Goal: Task Accomplishment & Management: Use online tool/utility

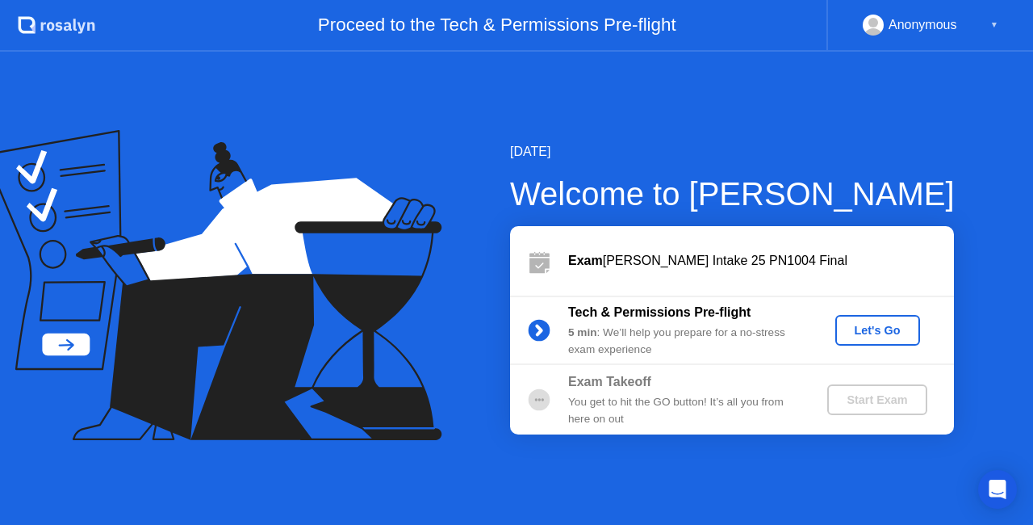
click at [860, 332] on div "Let's Go" at bounding box center [878, 330] width 72 height 13
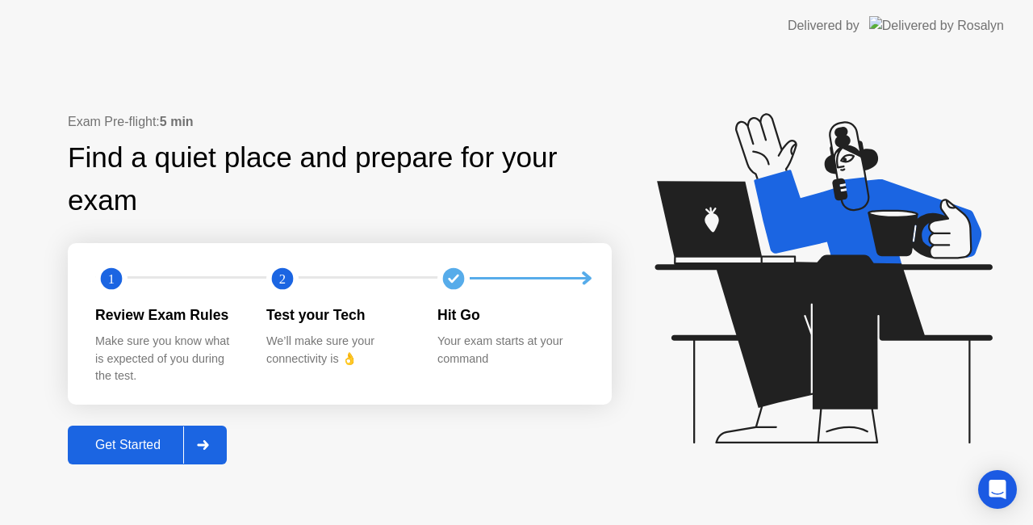
click at [123, 445] on div "Get Started" at bounding box center [128, 444] width 111 height 15
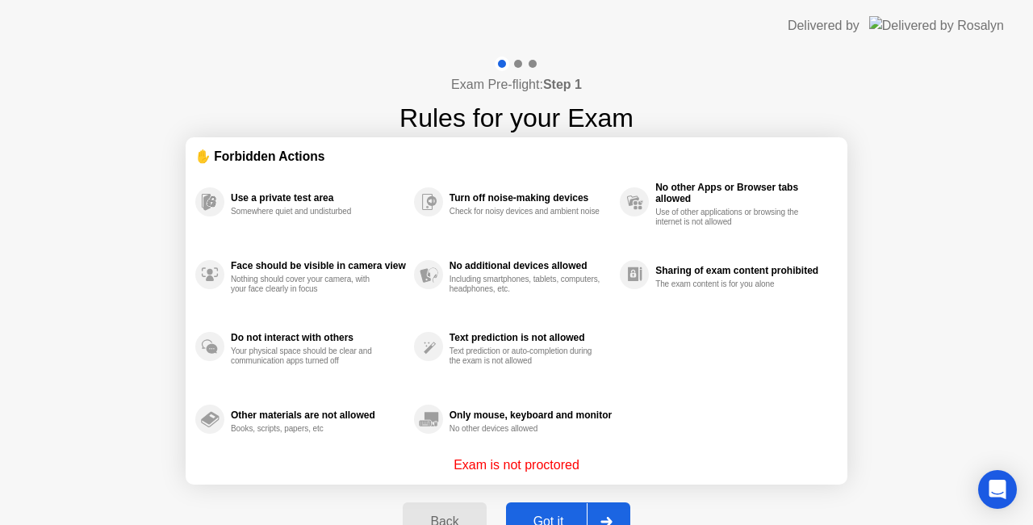
click at [555, 514] on div "Got it" at bounding box center [549, 521] width 76 height 15
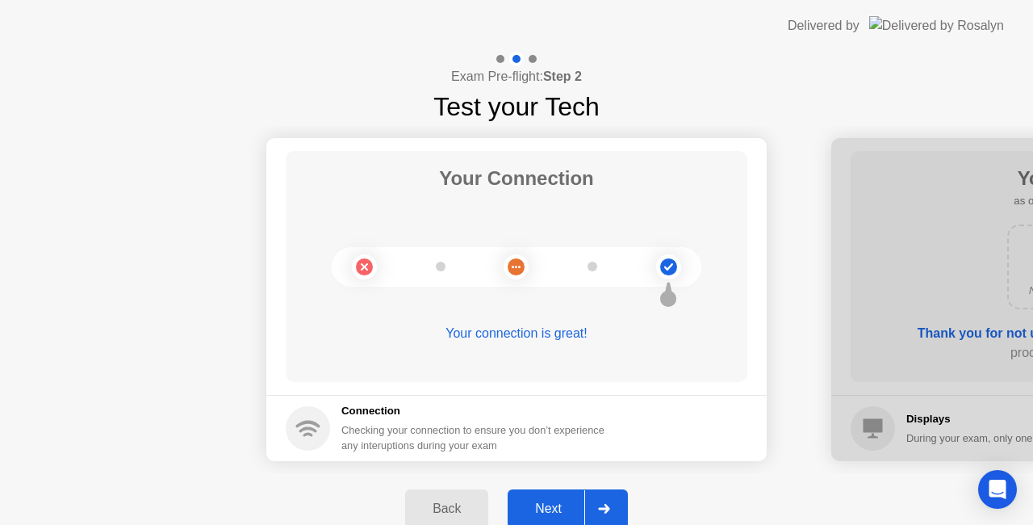
click at [554, 503] on div "Next" at bounding box center [548, 508] width 72 height 15
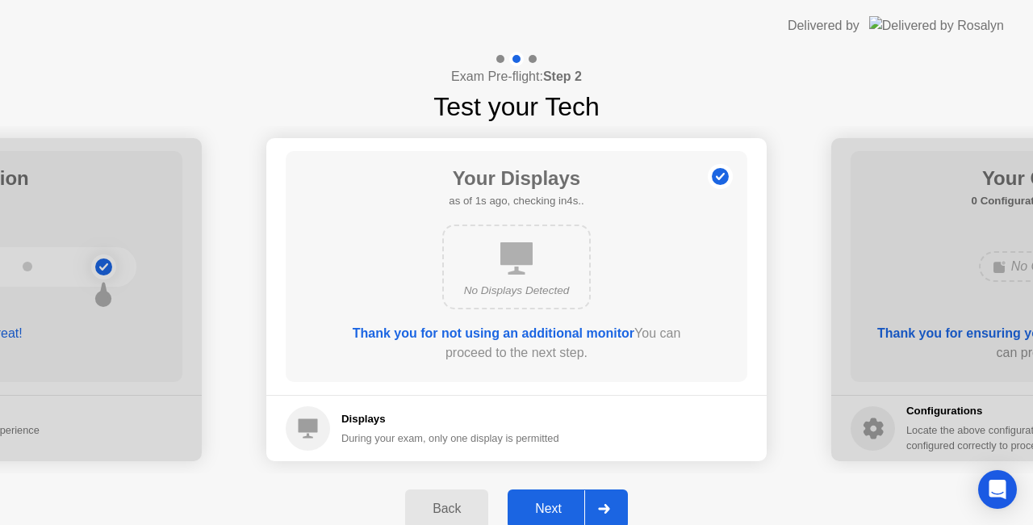
click at [554, 503] on div "Next" at bounding box center [548, 508] width 72 height 15
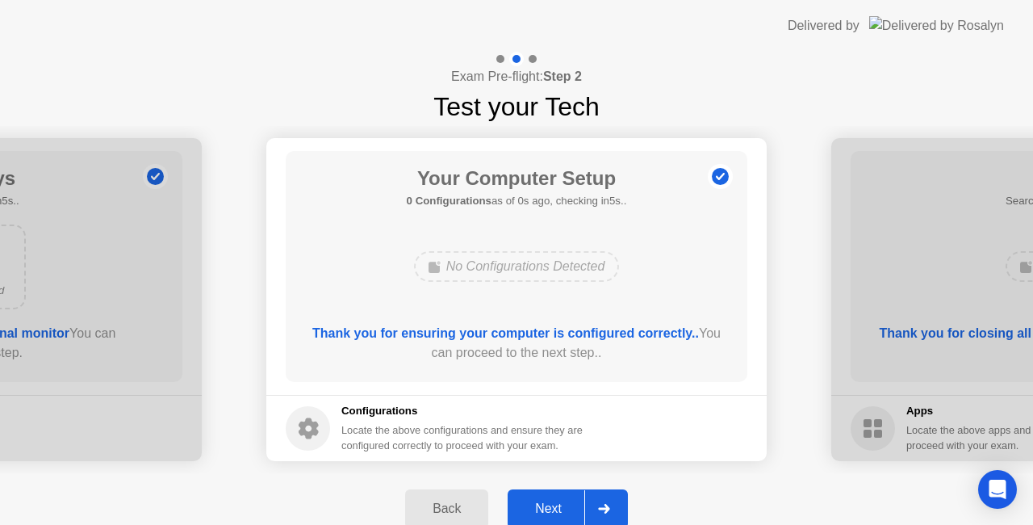
click at [554, 503] on div "Next" at bounding box center [548, 508] width 72 height 15
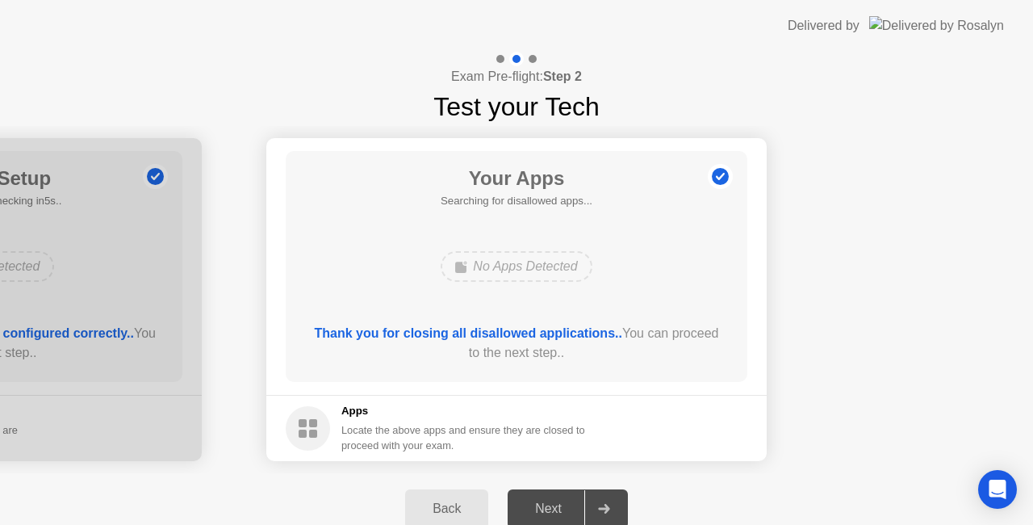
click at [554, 503] on div "Next" at bounding box center [548, 508] width 72 height 15
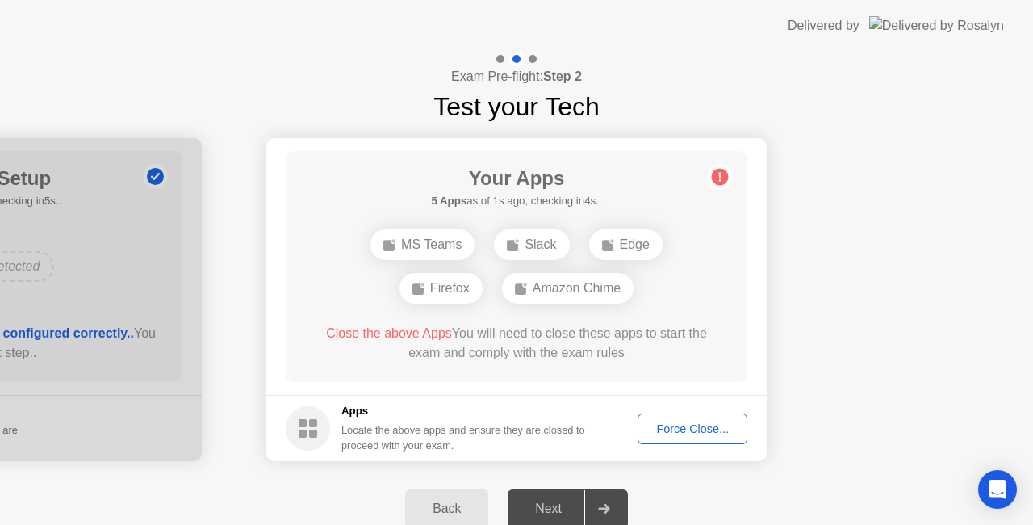
click at [688, 426] on div "Force Close..." at bounding box center [692, 428] width 98 height 13
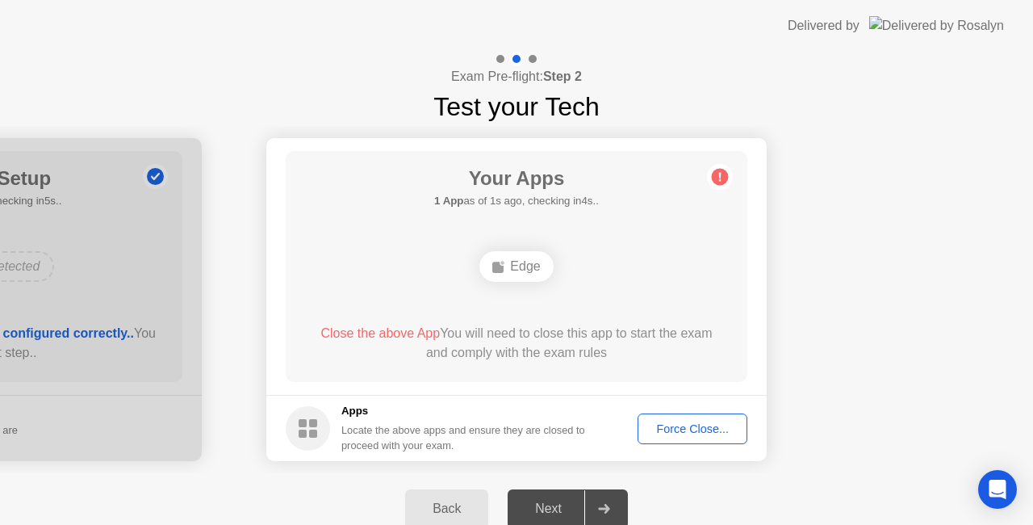
click at [691, 422] on div "Force Close..." at bounding box center [692, 428] width 98 height 13
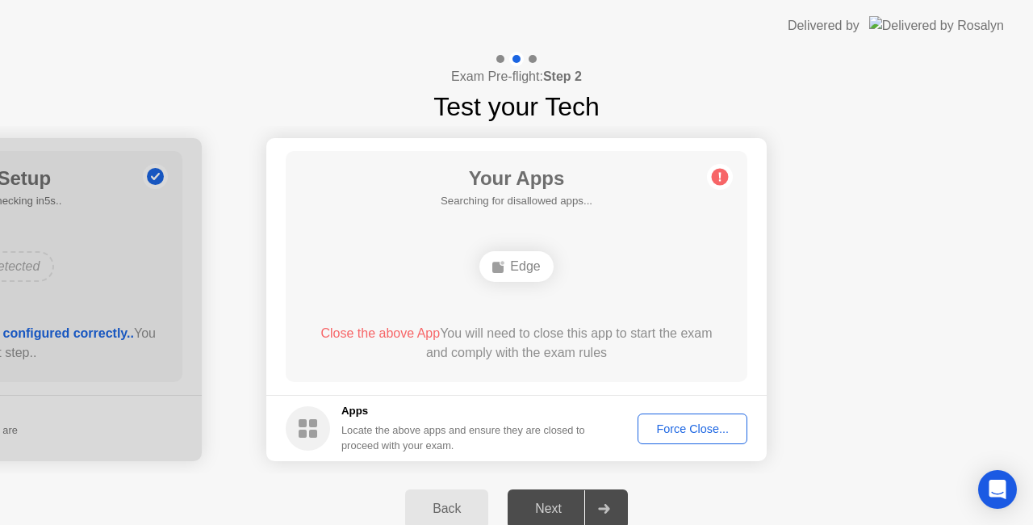
click at [684, 422] on div "Force Close..." at bounding box center [692, 428] width 98 height 13
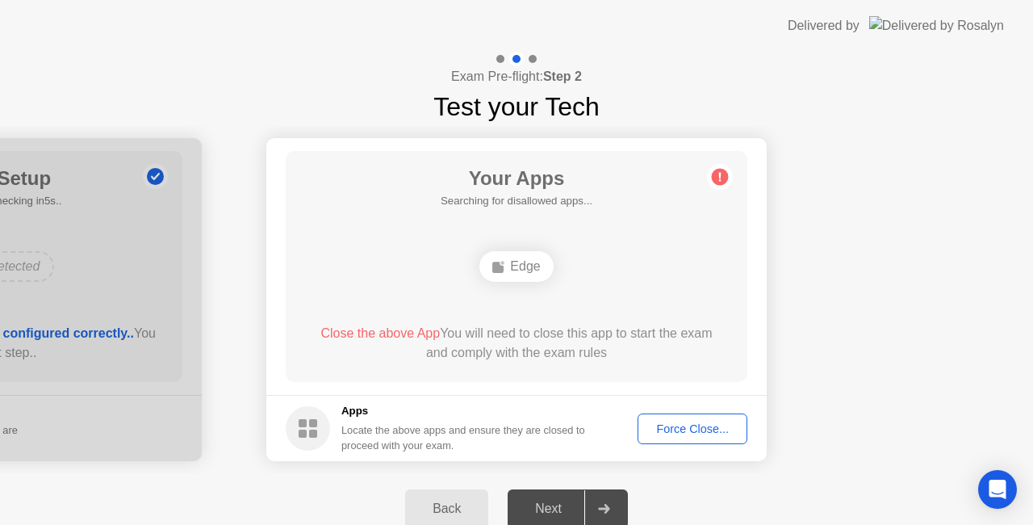
click at [674, 433] on div "Force Close..." at bounding box center [692, 428] width 98 height 13
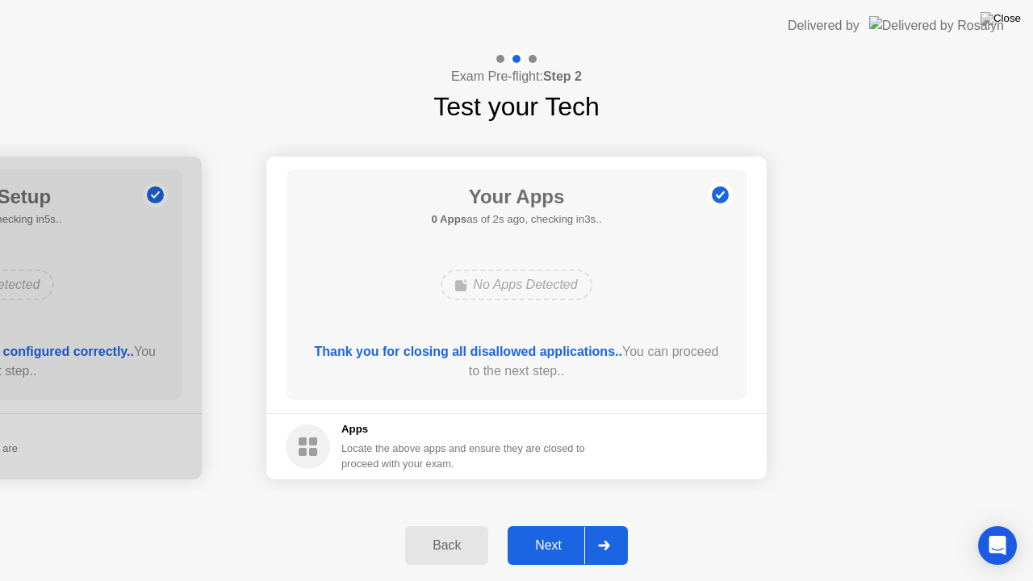
click at [540, 524] on div "Next" at bounding box center [548, 545] width 72 height 15
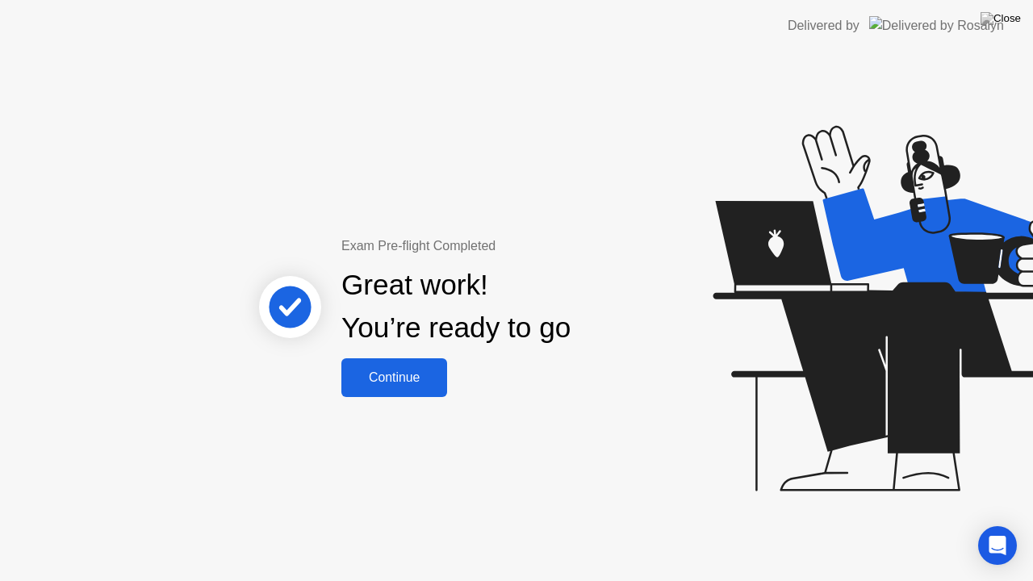
click at [401, 372] on div "Continue" at bounding box center [394, 377] width 96 height 15
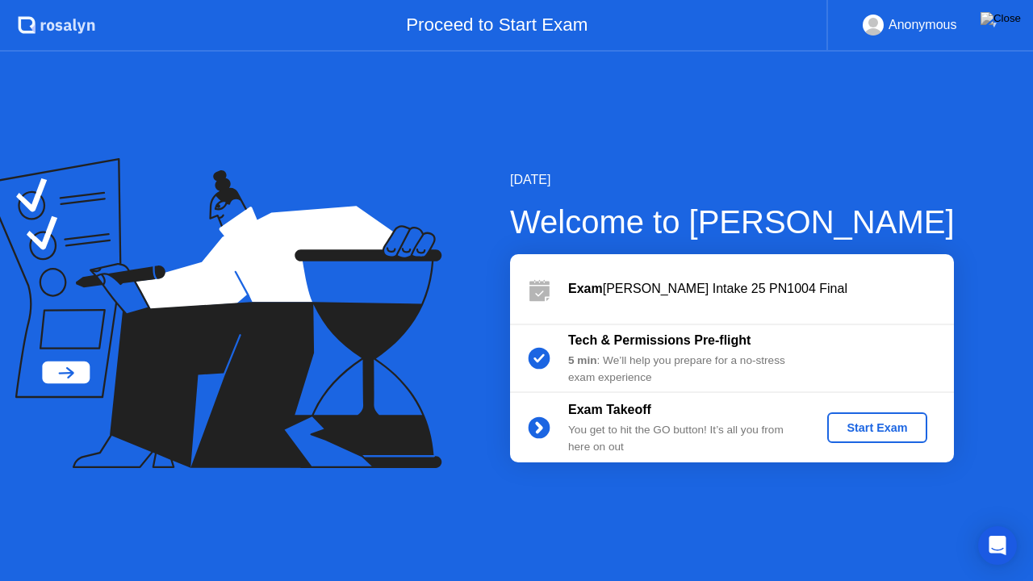
click at [870, 428] on div "Start Exam" at bounding box center [877, 427] width 86 height 13
